Goal: Navigation & Orientation: Find specific page/section

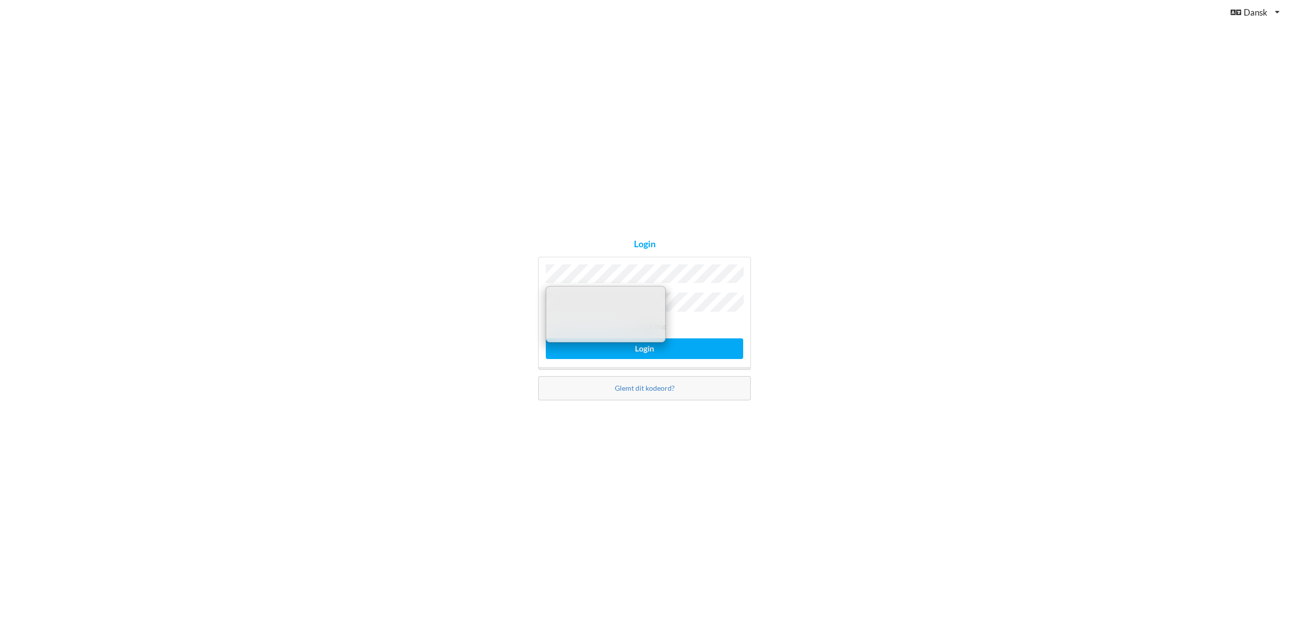
click at [778, 338] on div "Login Husk mig Login Glemt dit kodeord?" at bounding box center [644, 320] width 1289 height 640
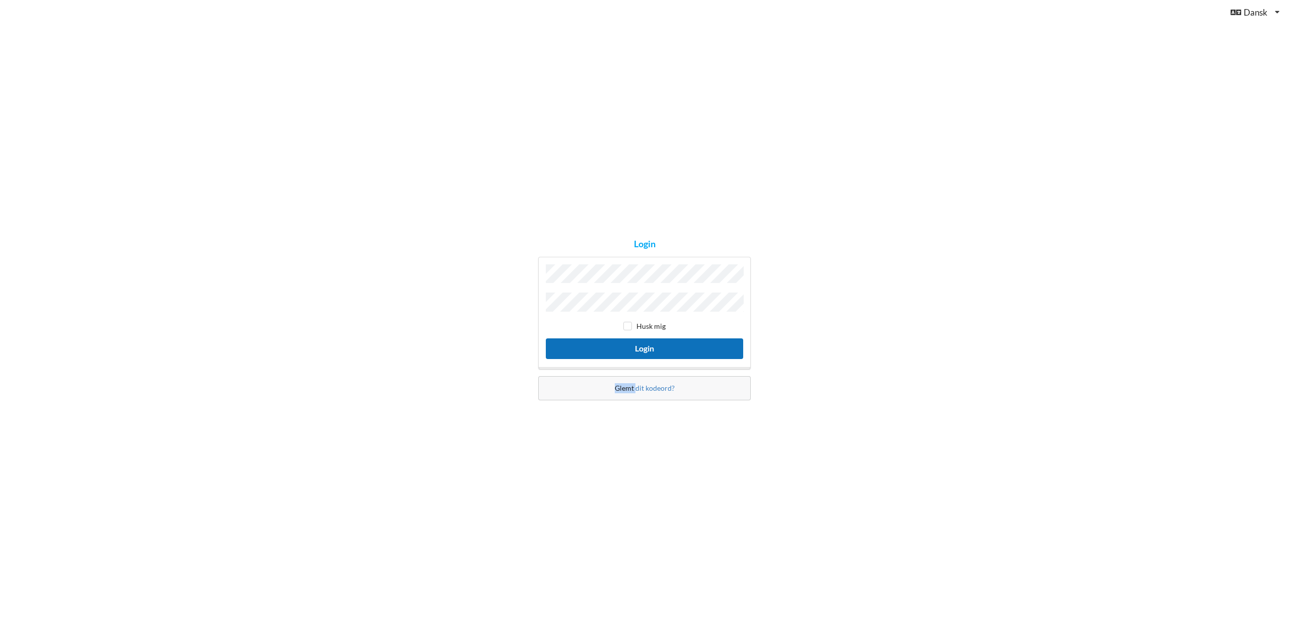
click at [680, 342] on button "Login" at bounding box center [644, 348] width 197 height 21
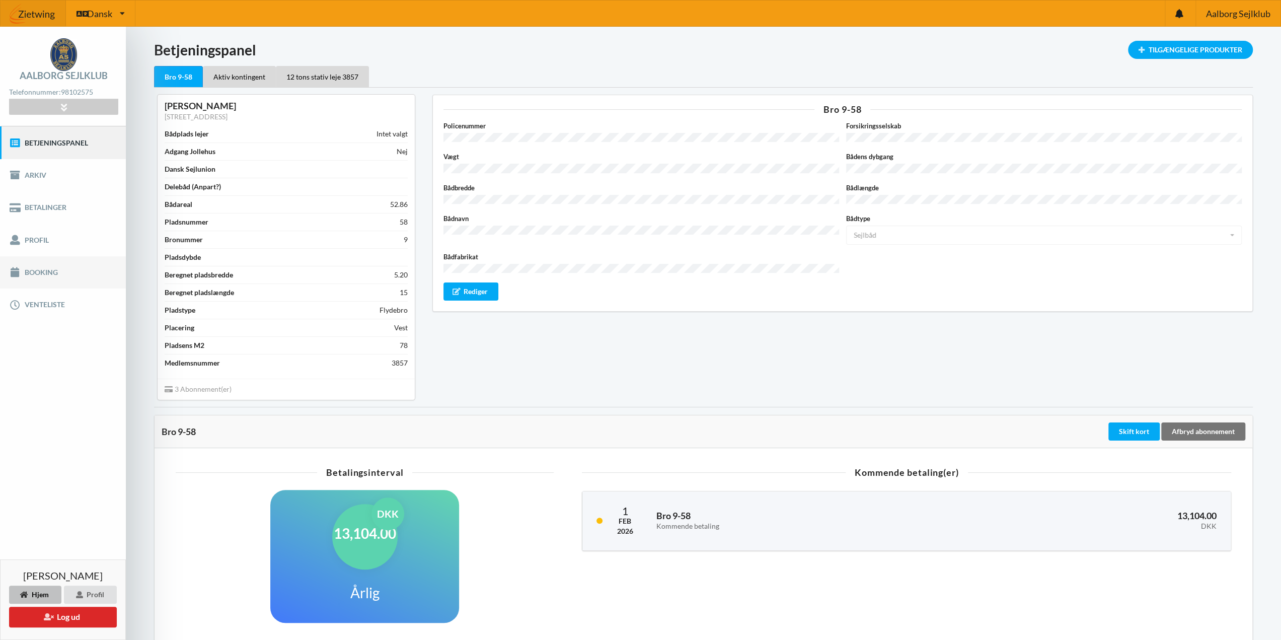
click at [48, 266] on link "Booking" at bounding box center [63, 272] width 126 height 32
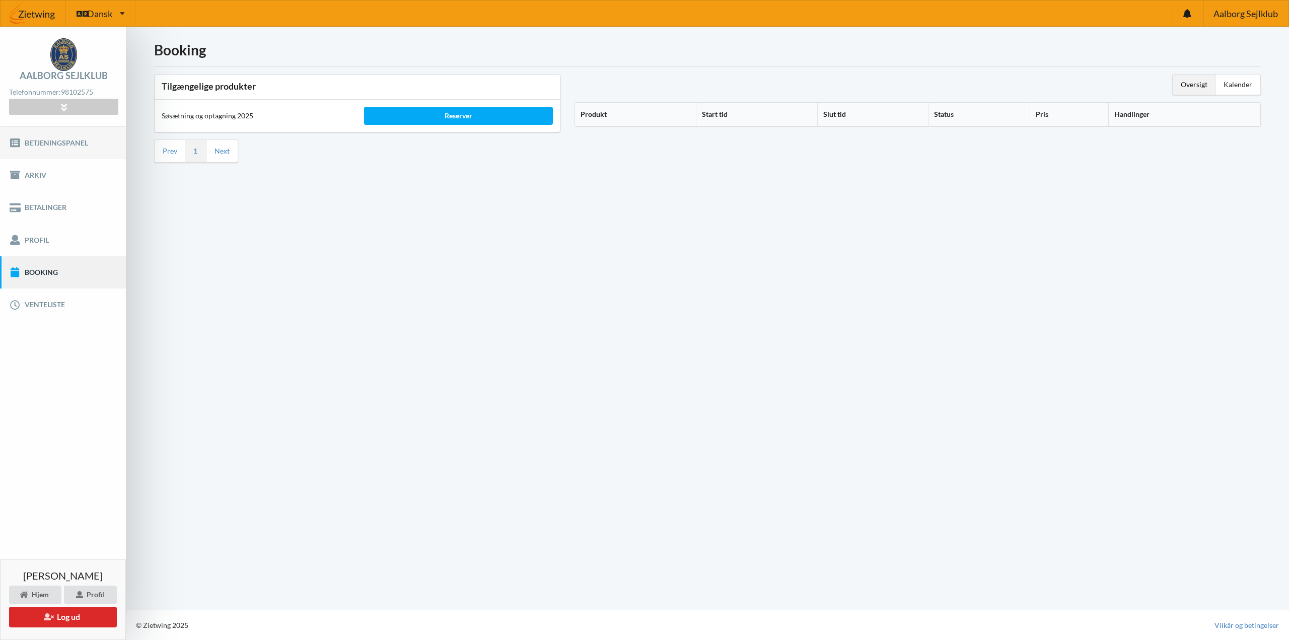
click at [41, 142] on link "Betjeningspanel" at bounding box center [63, 142] width 126 height 32
